Goal: Book appointment/travel/reservation

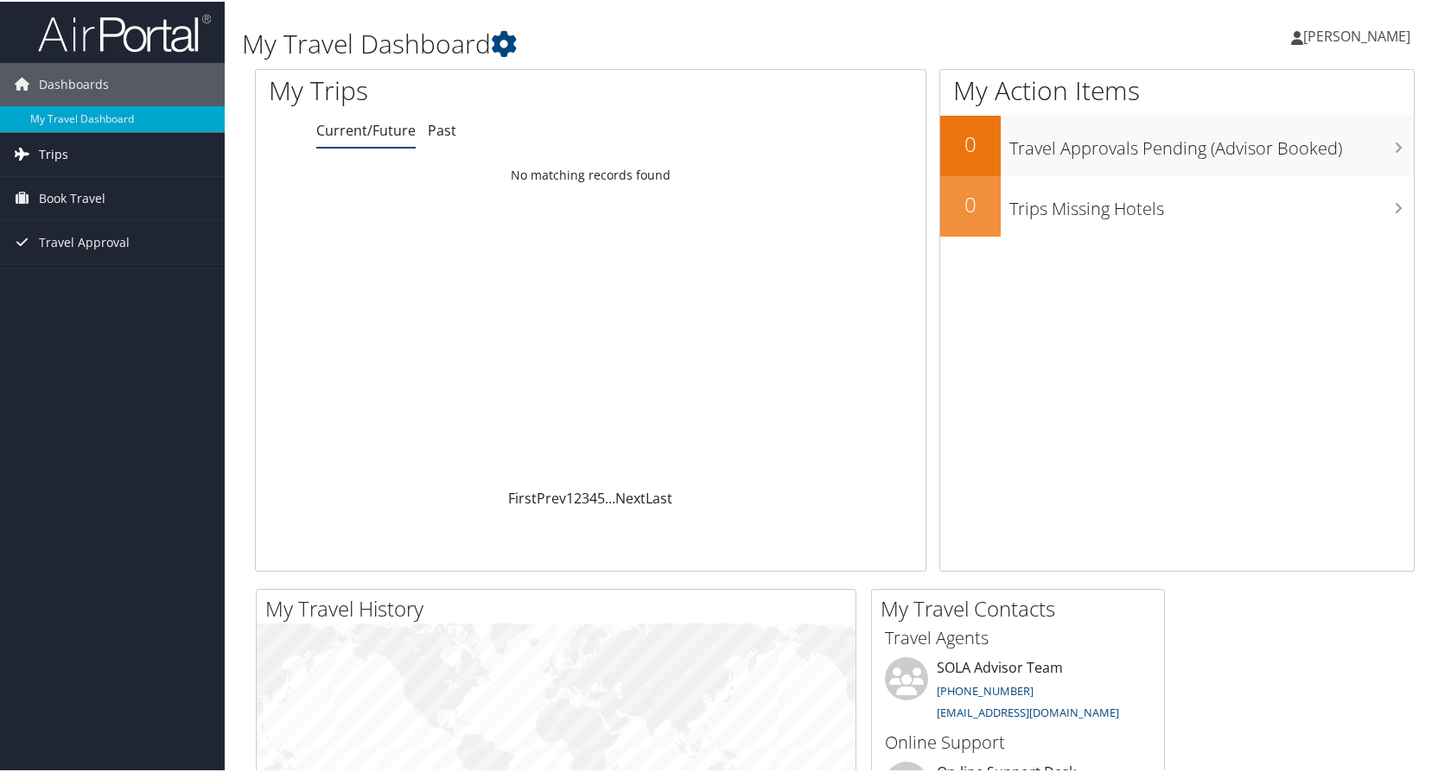
click at [67, 161] on link "Trips" at bounding box center [112, 152] width 225 height 43
click at [79, 179] on link "Current/Future Trips" at bounding box center [112, 188] width 225 height 26
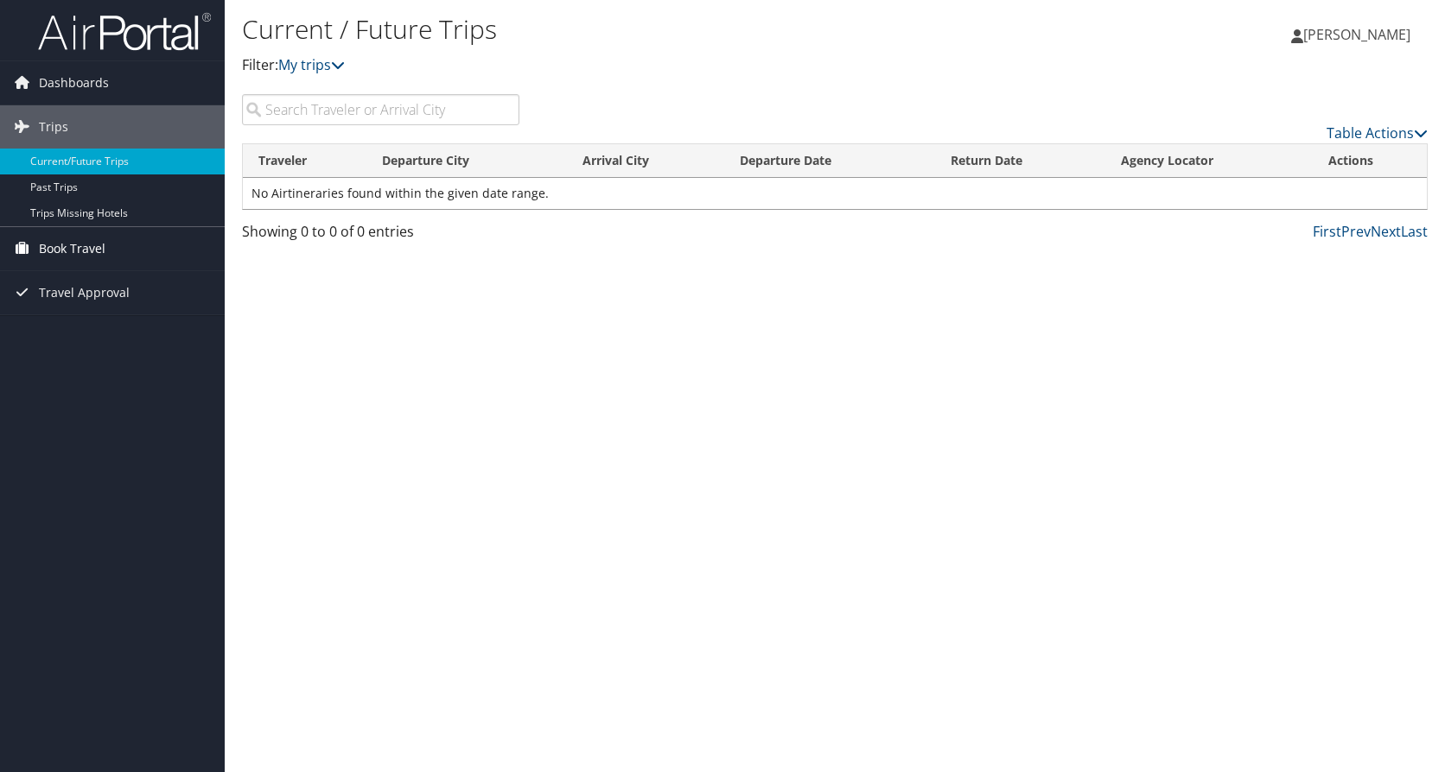
click at [68, 254] on span "Book Travel" at bounding box center [72, 248] width 67 height 43
click at [73, 307] on link "Book/Manage Online Trips" at bounding box center [112, 309] width 225 height 26
click at [67, 303] on link "Book/Manage Online Trips" at bounding box center [112, 309] width 225 height 26
click at [107, 303] on link "Book/Manage Online Trips" at bounding box center [112, 309] width 225 height 26
